Goal: Task Accomplishment & Management: Use online tool/utility

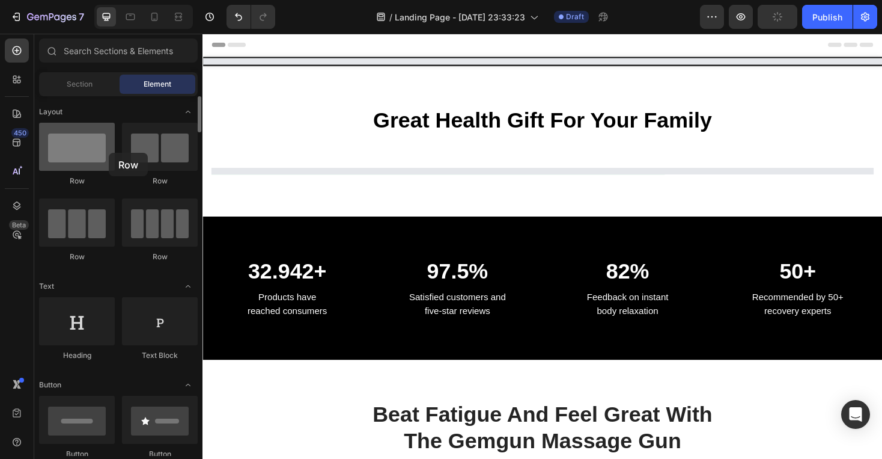
click at [109, 153] on div at bounding box center [77, 147] width 76 height 48
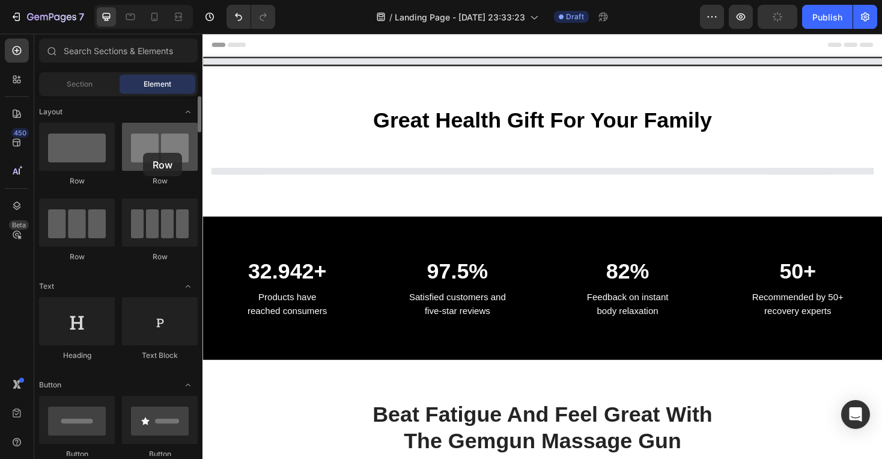
click at [143, 153] on div at bounding box center [160, 147] width 76 height 48
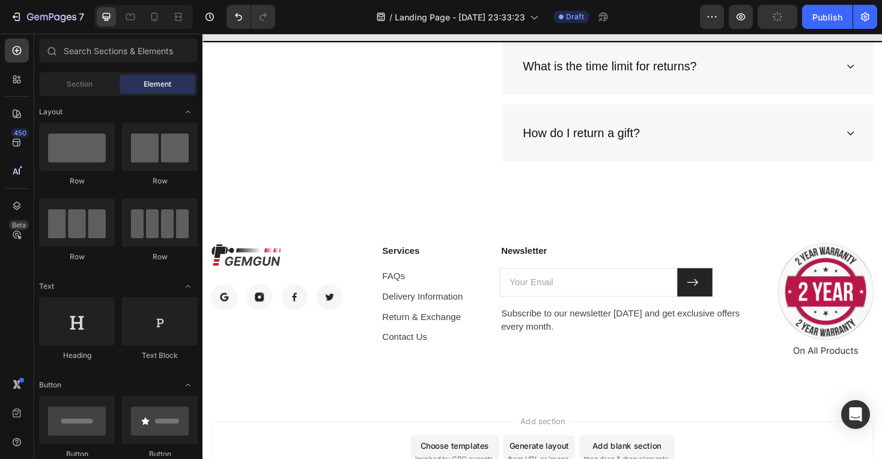
scroll to position [3318, 0]
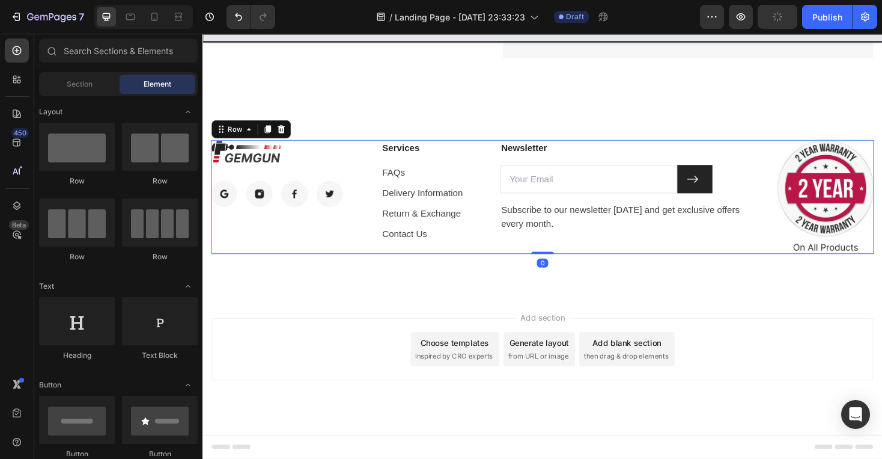
click at [320, 227] on div "Image Image Image Image Image Row" at bounding box center [293, 207] width 162 height 121
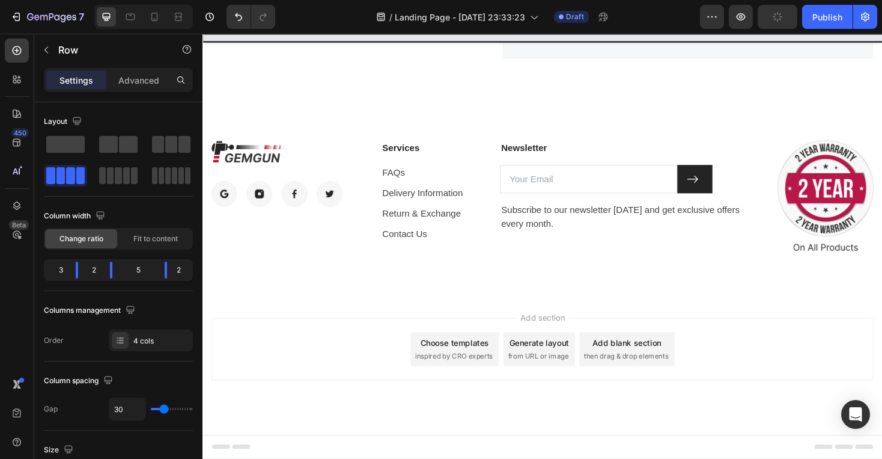
click at [358, 326] on div "Add section Choose templates inspired by CRO experts Generate layout from URL o…" at bounding box center [563, 385] width 721 height 148
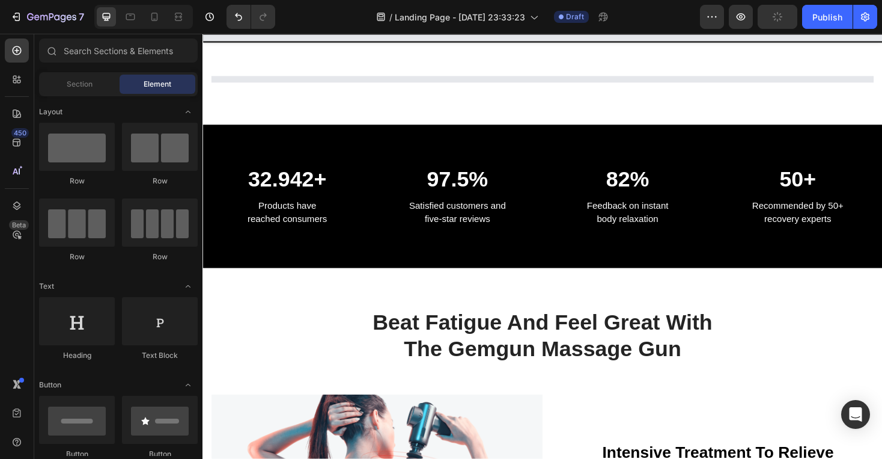
scroll to position [0, 0]
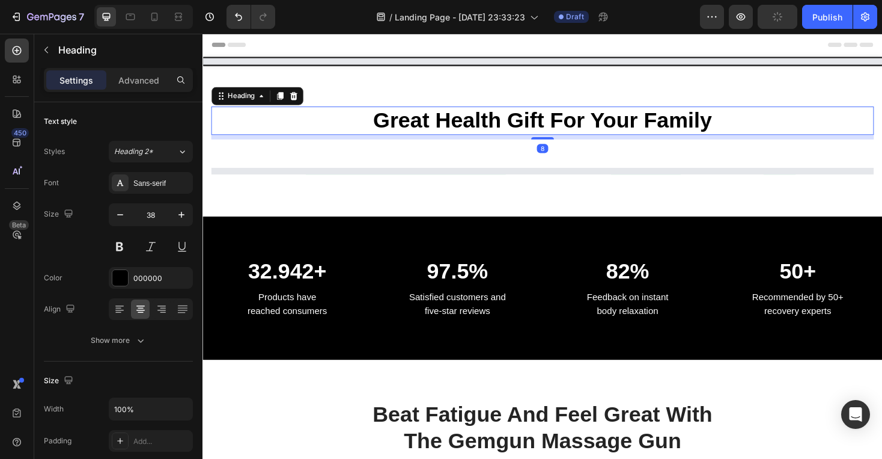
click at [420, 124] on p "Great Health Gift For Your Family" at bounding box center [563, 126] width 701 height 28
click at [11, 145] on icon at bounding box center [17, 142] width 12 height 12
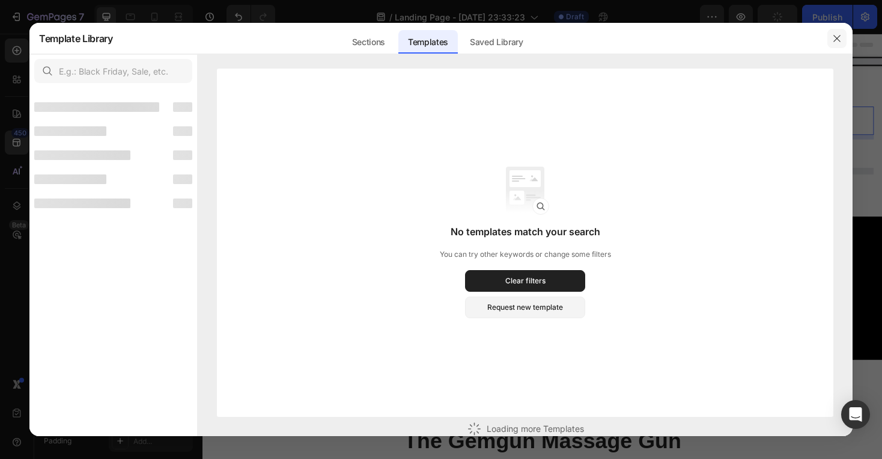
click at [831, 32] on button "button" at bounding box center [837, 38] width 19 height 19
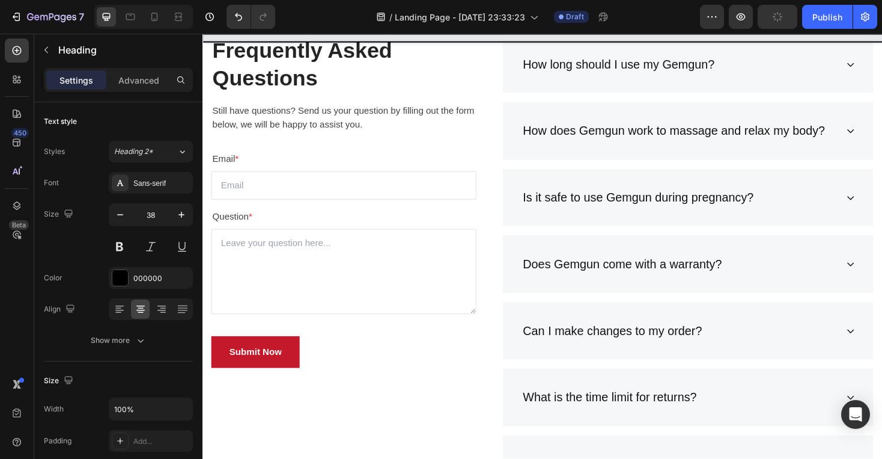
scroll to position [2860, 0]
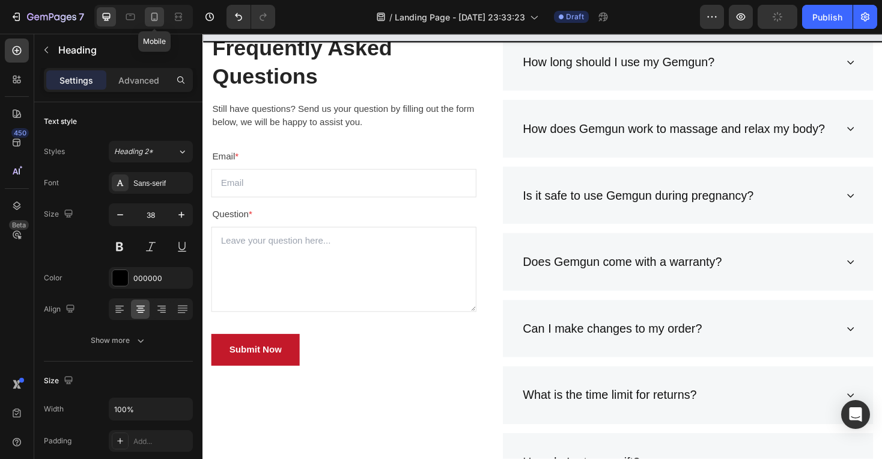
click at [156, 17] on icon at bounding box center [154, 17] width 12 height 12
type input "33"
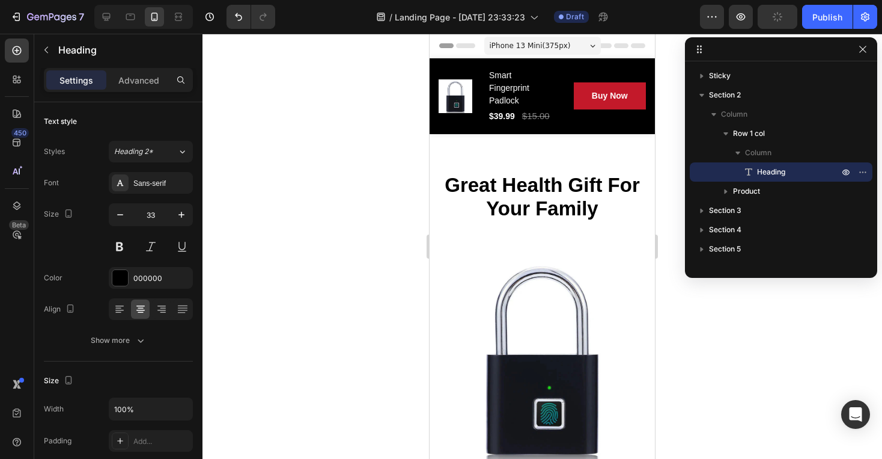
click at [524, 191] on p "Great Health Gift For Your Family" at bounding box center [542, 196] width 205 height 47
click at [535, 202] on p "Great Health Gift For Your Family" at bounding box center [542, 196] width 205 height 47
click at [11, 16] on icon "button" at bounding box center [16, 17] width 12 height 12
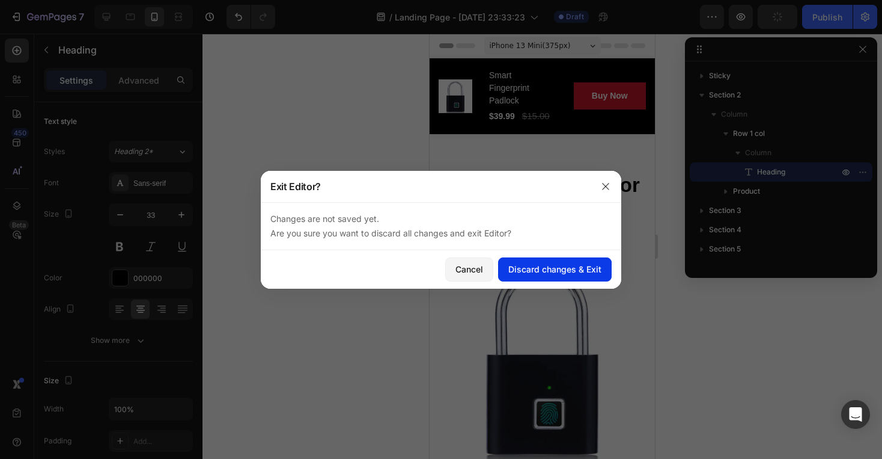
click at [518, 278] on button "Discard changes & Exit" at bounding box center [555, 269] width 114 height 24
